Goal: Task Accomplishment & Management: Use online tool/utility

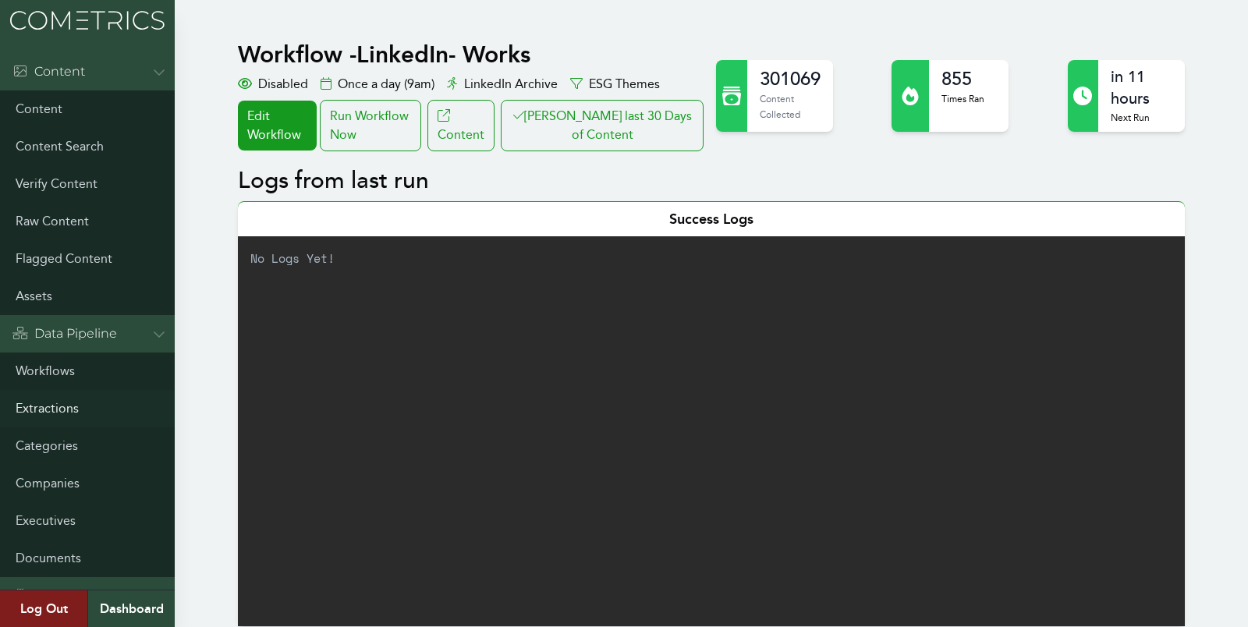
scroll to position [847, 0]
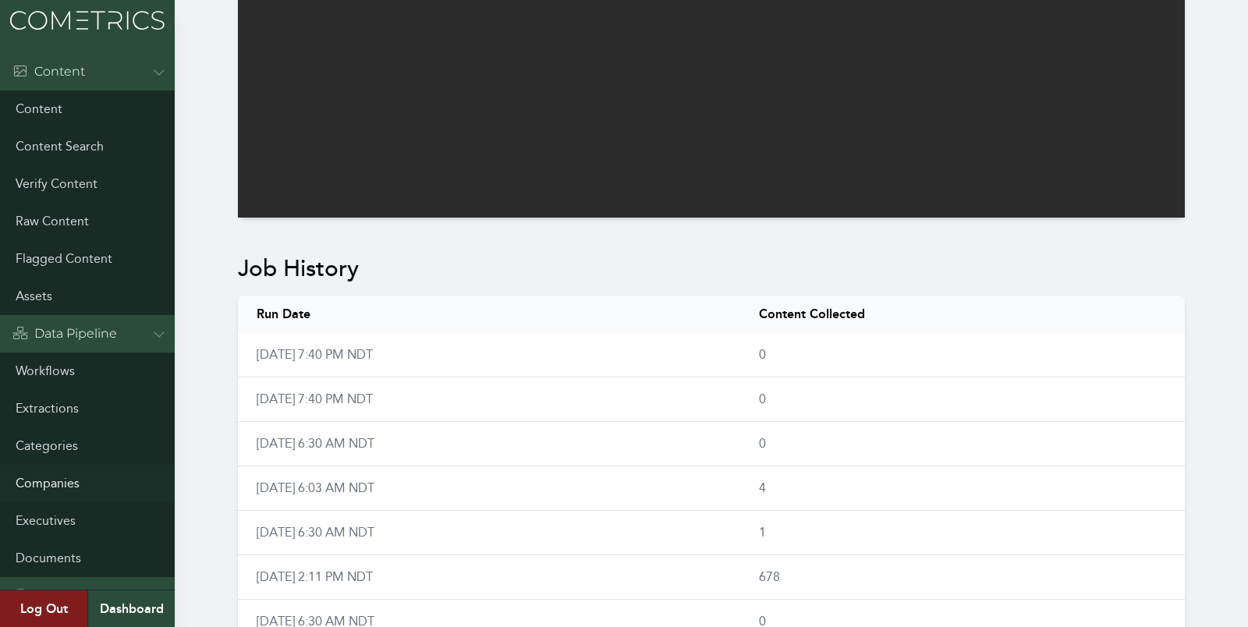
click at [51, 482] on link "Companies" at bounding box center [87, 483] width 175 height 37
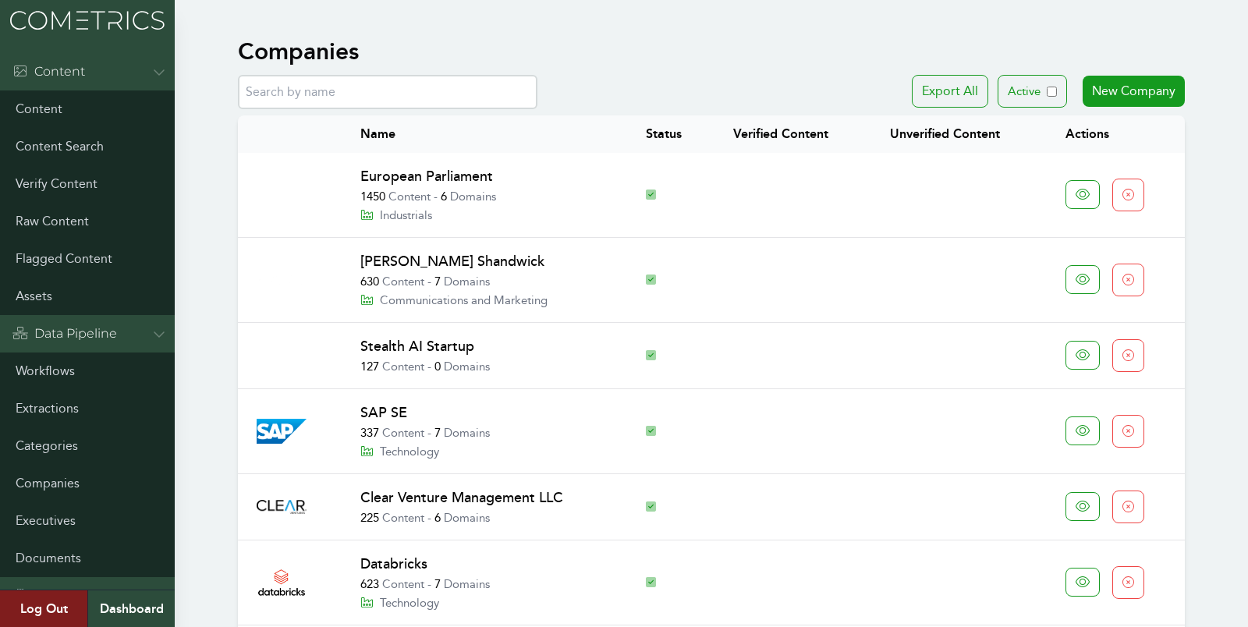
click at [309, 88] on input "text" at bounding box center [388, 92] width 300 height 34
paste input "Becton Dickinson"
type input "Becton Dickinson"
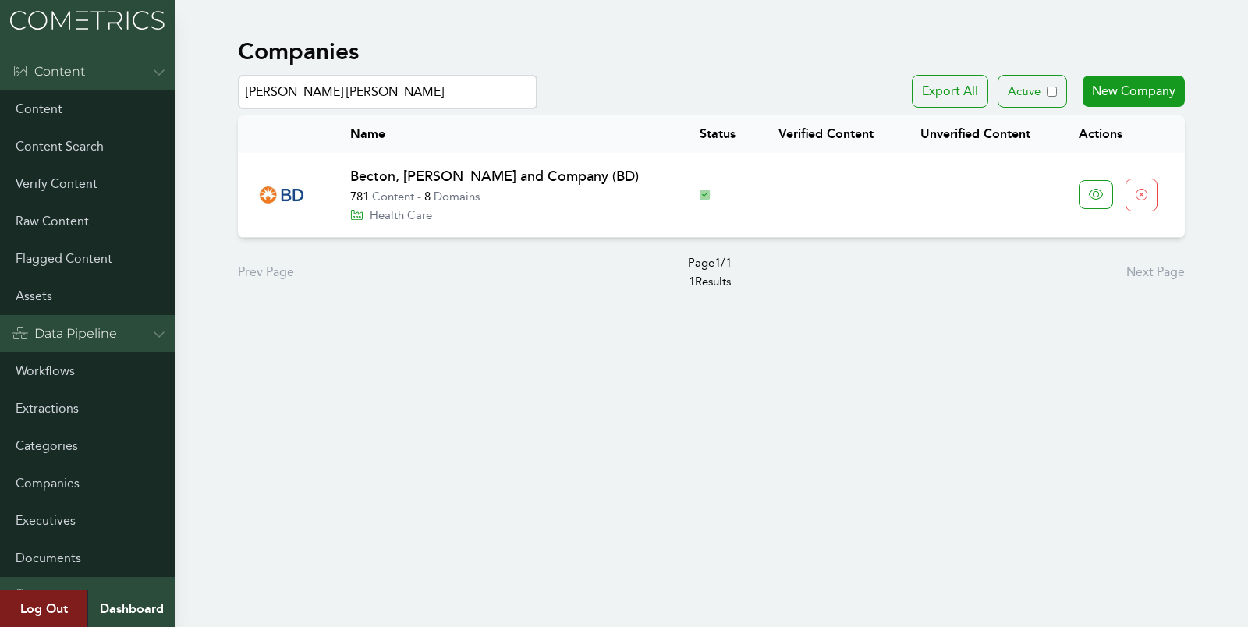
click at [431, 172] on link "Becton, [PERSON_NAME] and Company (BD)" at bounding box center [494, 176] width 289 height 17
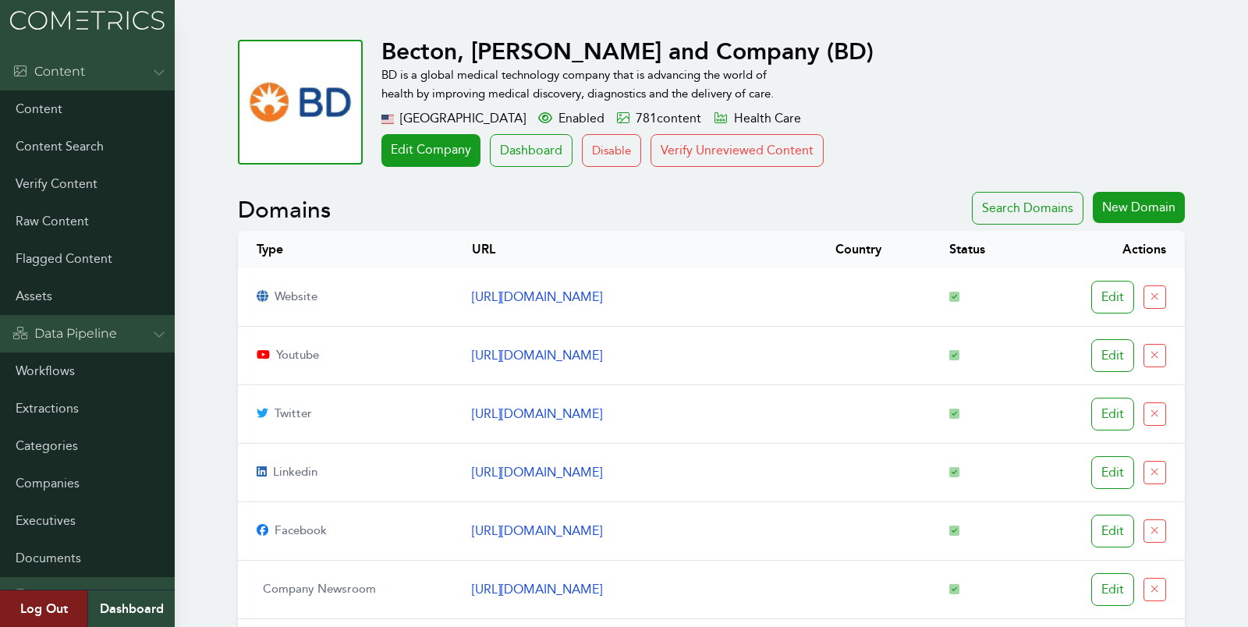
click at [664, 153] on button "Verify Unreviewed Content" at bounding box center [737, 150] width 173 height 33
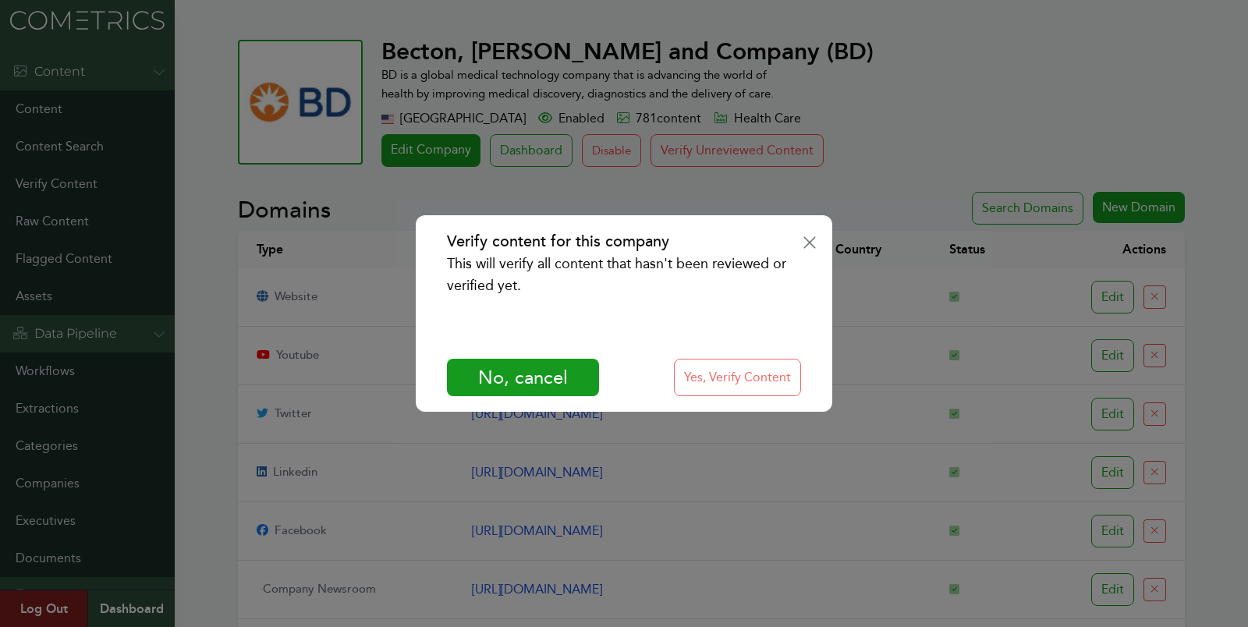
click at [757, 360] on button "Yes, Verify Content" at bounding box center [737, 377] width 127 height 37
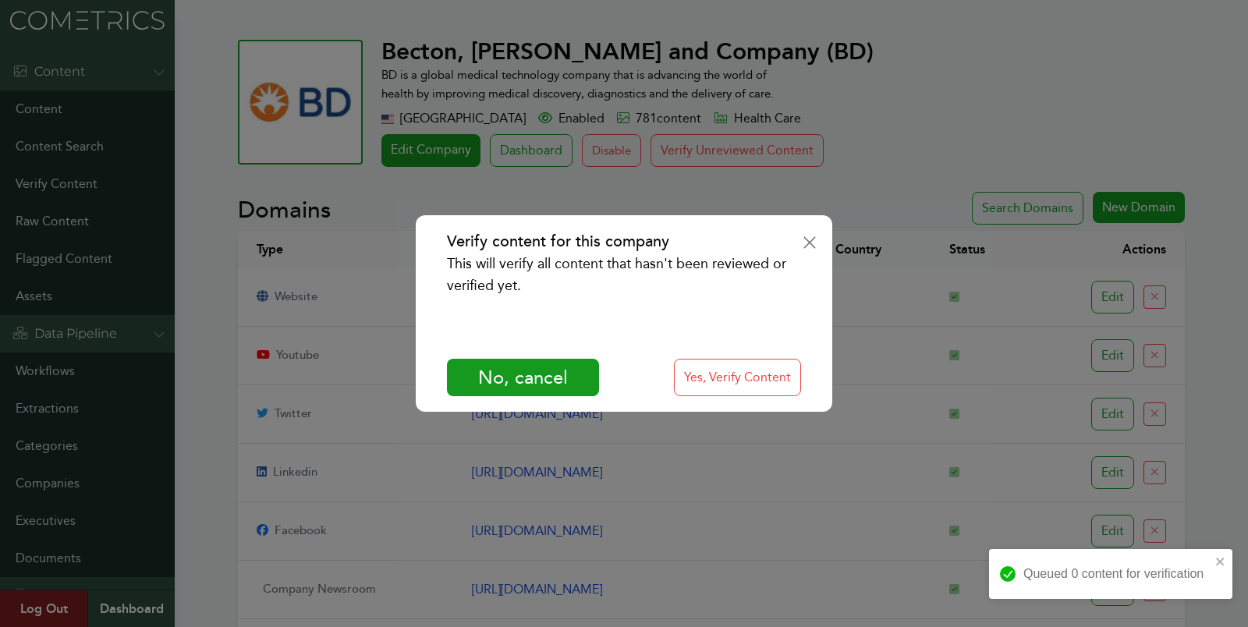
click at [1235, 367] on div "Verify content for this company This will verify all content that hasn't been r…" at bounding box center [624, 313] width 1248 height 627
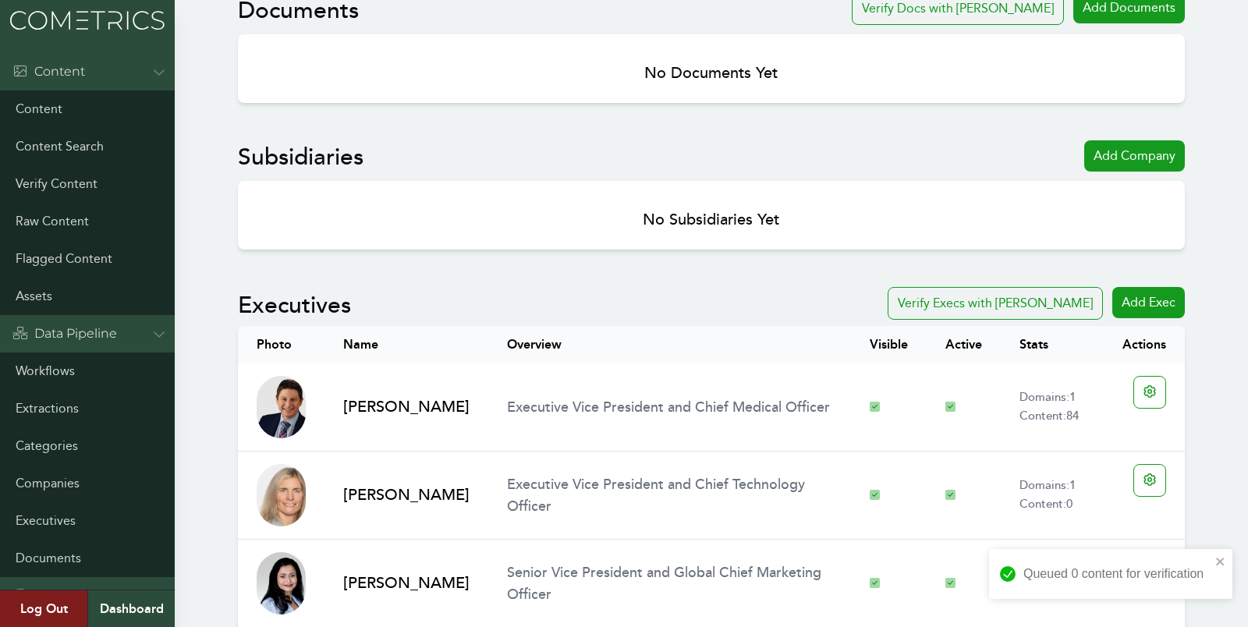
scroll to position [800, 0]
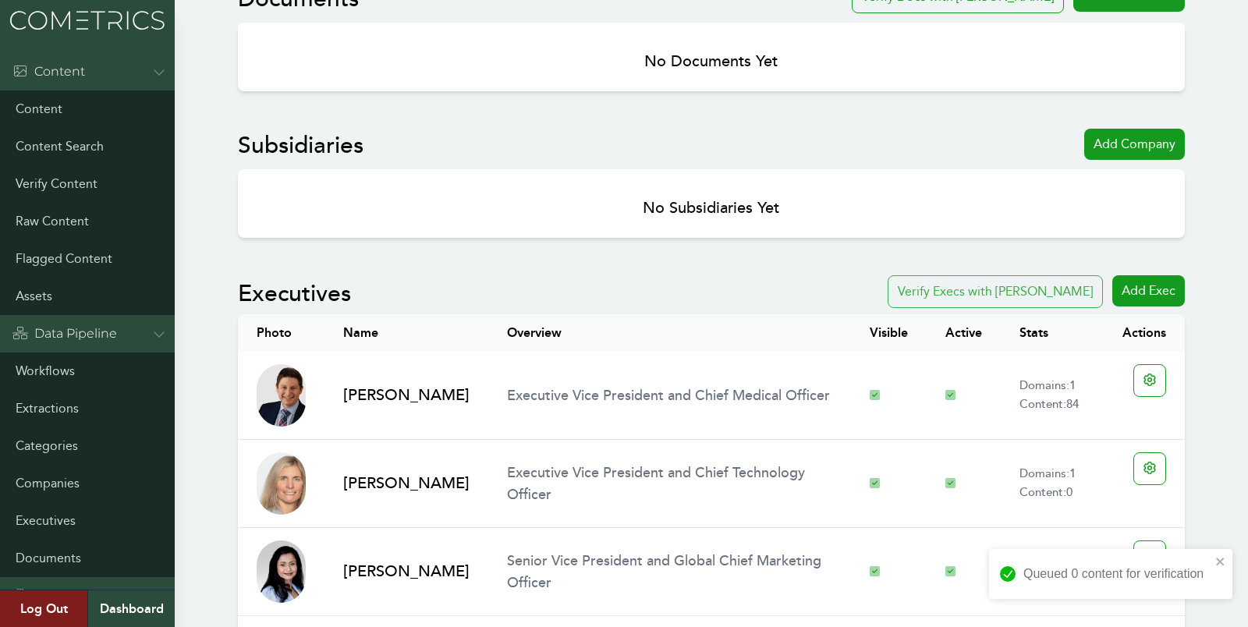
click at [966, 281] on button "Verify Execs with Clair" at bounding box center [995, 291] width 215 height 33
click at [30, 515] on link "Executives" at bounding box center [87, 520] width 175 height 37
